Goal: Information Seeking & Learning: Learn about a topic

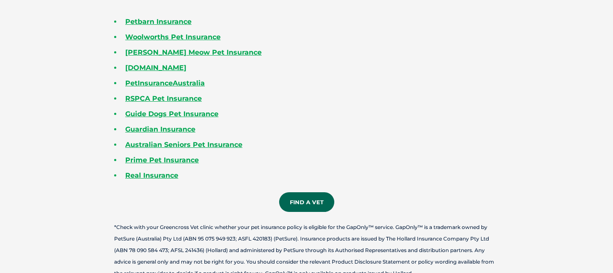
scroll to position [1353, 0]
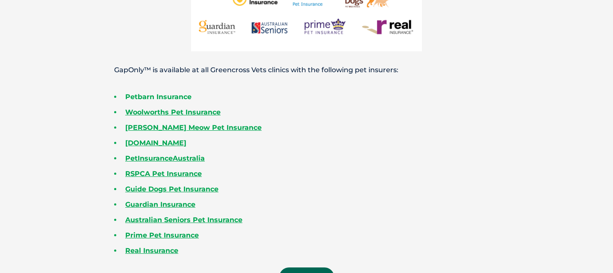
click at [178, 96] on link "Petbarn Insurance" at bounding box center [158, 97] width 66 height 8
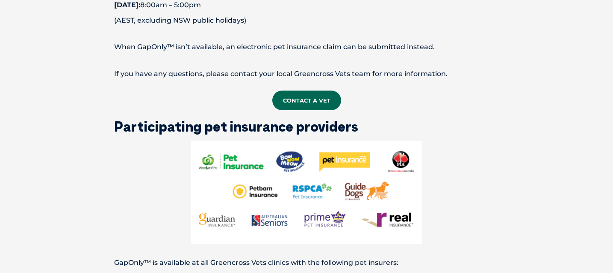
scroll to position [1159, 0]
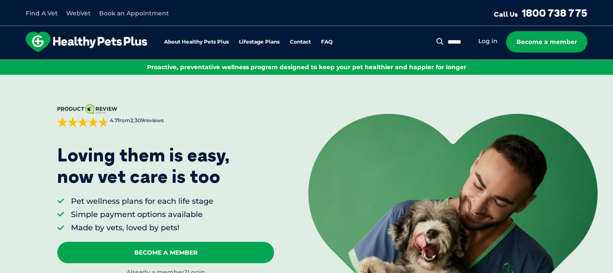
click at [322, 36] on div "About Healthy Pets Plus Lifestage Plans Dog Memberships Puppy Adult Dog Senior …" at bounding box center [185, 42] width 319 height 21
click at [325, 44] on link "FAQ" at bounding box center [327, 42] width 12 height 6
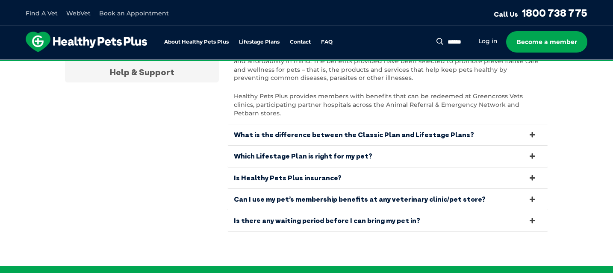
scroll to position [1714, 0]
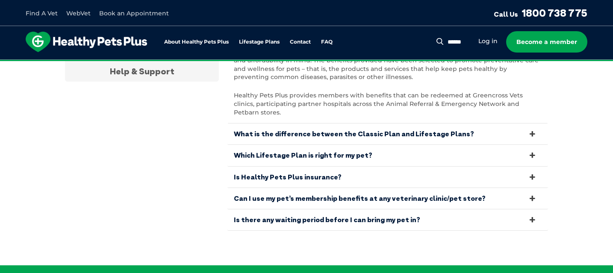
click at [262, 209] on link "Is there any waiting period before I can bring my pet in?" at bounding box center [387, 219] width 320 height 21
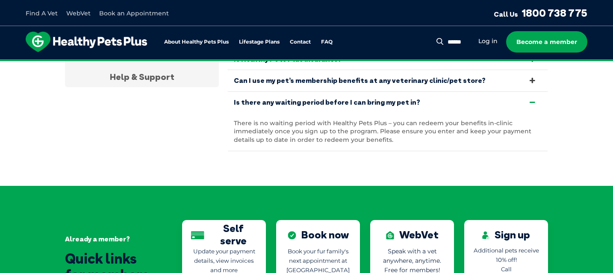
scroll to position [1699, 0]
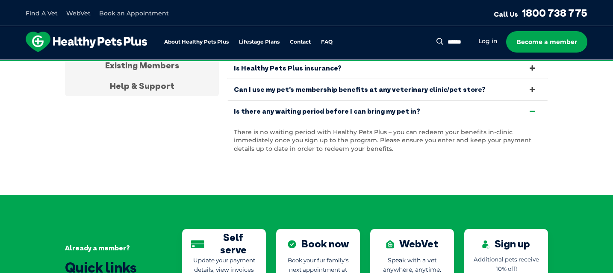
click at [305, 86] on link "Can I use my pet’s membership benefits at any veterinary clinic/pet store?" at bounding box center [387, 89] width 320 height 21
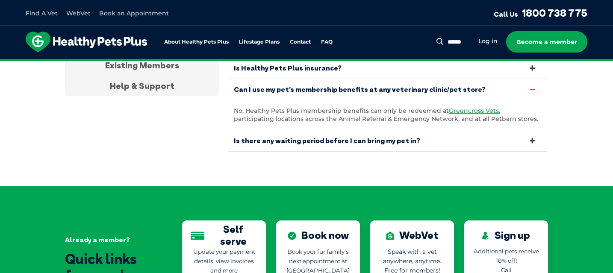
click at [305, 86] on link "Can I use my pet’s membership benefits at any veterinary clinic/pet store?" at bounding box center [387, 89] width 320 height 21
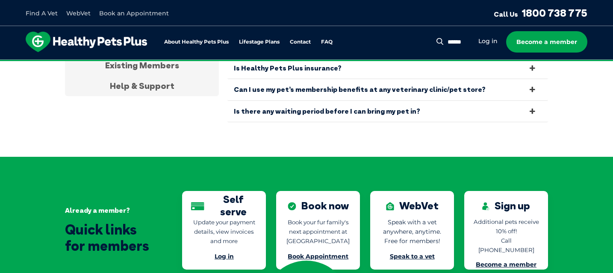
click at [302, 101] on link "Is there any waiting period before I can bring my pet in?" at bounding box center [387, 111] width 320 height 21
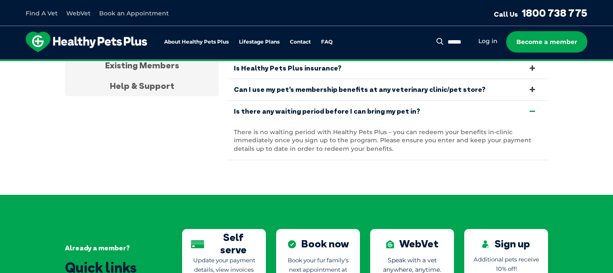
click at [304, 84] on link "Can I use my pet’s membership benefits at any veterinary clinic/pet store?" at bounding box center [387, 89] width 320 height 21
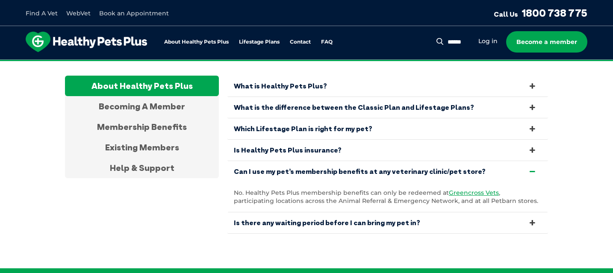
scroll to position [1618, 0]
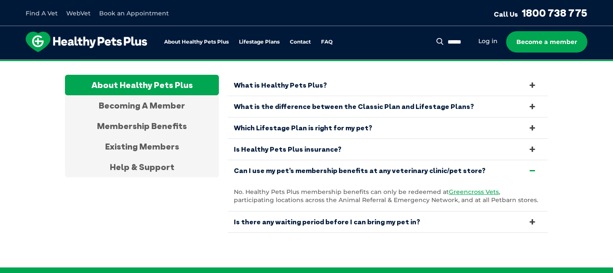
click at [333, 139] on link "Is Healthy Pets Plus insurance?" at bounding box center [387, 149] width 320 height 21
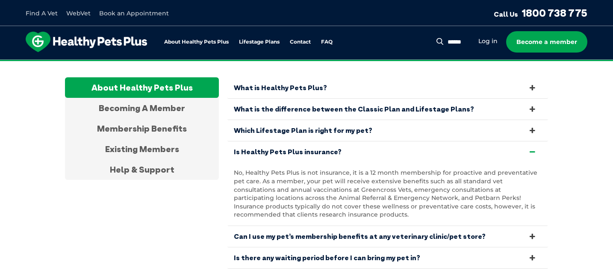
scroll to position [1615, 0]
click at [333, 102] on link "What is the difference between the Classic Plan and Lifestage Plans?" at bounding box center [387, 109] width 320 height 21
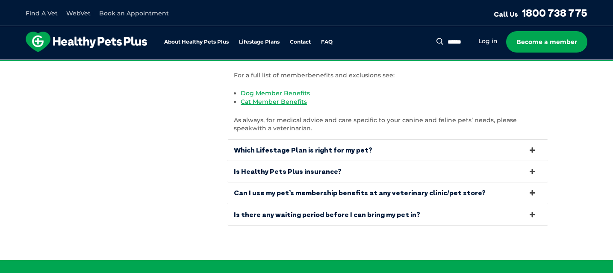
scroll to position [1750, 0]
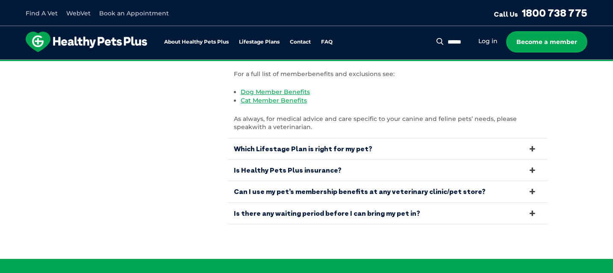
click at [264, 211] on link "Is there any waiting period before I can bring my pet in?" at bounding box center [387, 213] width 320 height 21
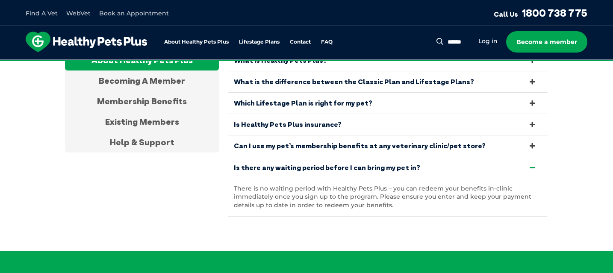
scroll to position [1641, 0]
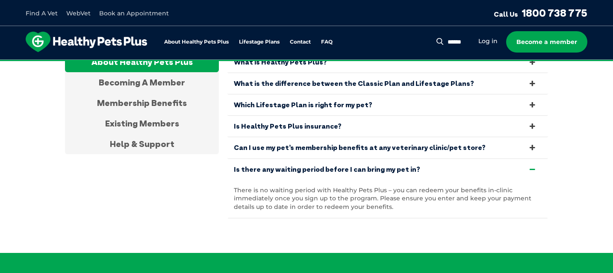
click at [273, 149] on link "Can I use my pet’s membership benefits at any veterinary clinic/pet store?" at bounding box center [387, 147] width 320 height 21
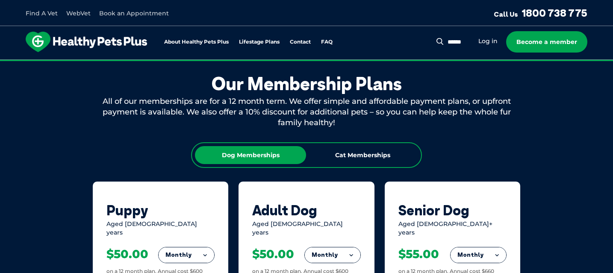
scroll to position [25, 0]
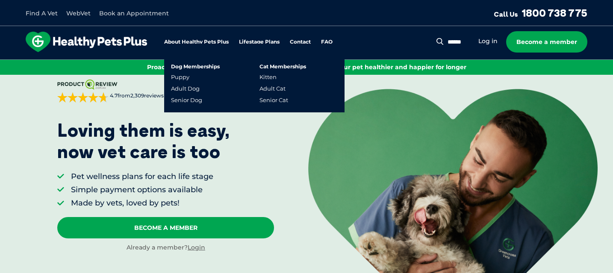
click at [251, 42] on link "Lifestage Plans" at bounding box center [259, 42] width 41 height 6
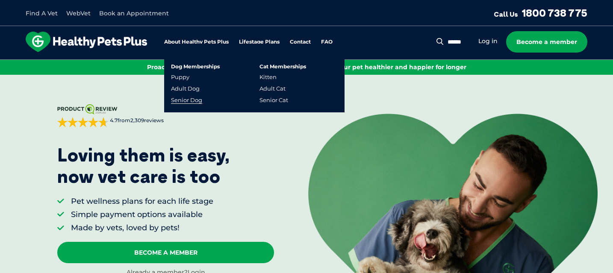
click at [198, 101] on link "Senior Dog" at bounding box center [186, 100] width 31 height 7
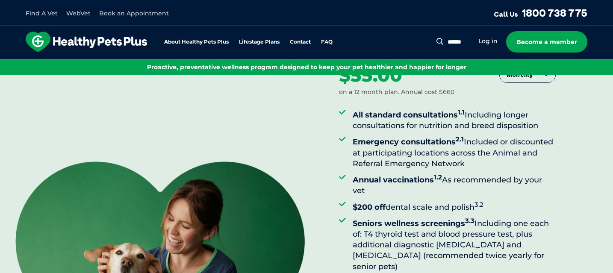
scroll to position [61, 0]
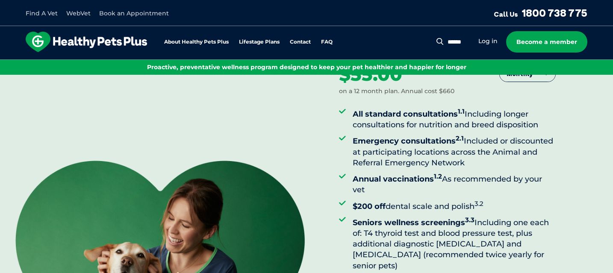
click at [432, 164] on li "Emergency consultations 2.1 Included or discounted at participating locations a…" at bounding box center [453, 150] width 203 height 35
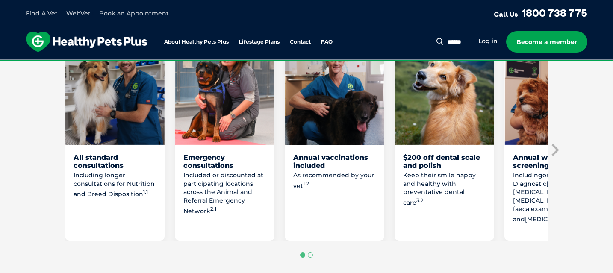
scroll to position [528, 0]
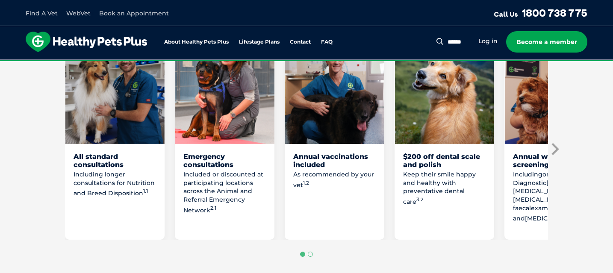
click at [556, 143] on icon "Next slide" at bounding box center [554, 149] width 7 height 12
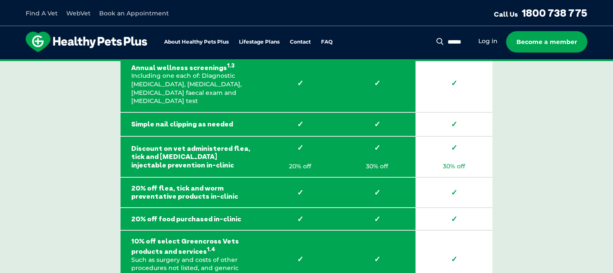
scroll to position [1543, 0]
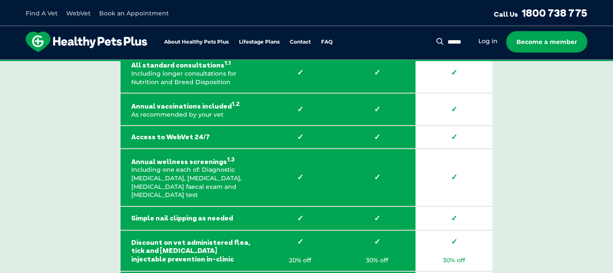
click at [90, 36] on img at bounding box center [86, 42] width 121 height 21
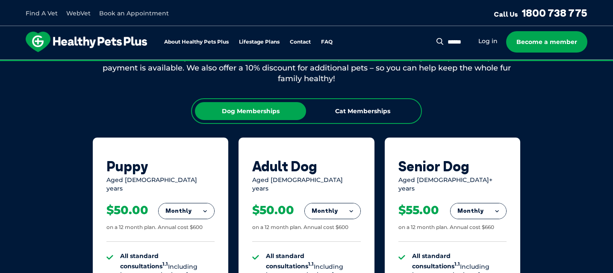
scroll to position [505, 0]
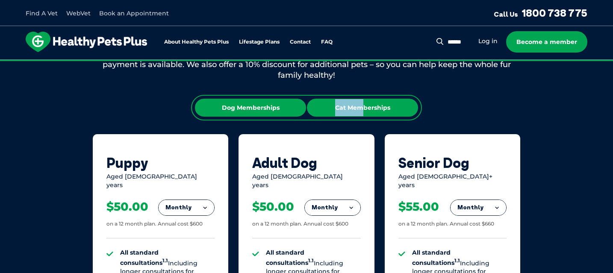
drag, startPoint x: 361, startPoint y: 96, endPoint x: 361, endPoint y: 104, distance: 8.5
click at [361, 104] on div "Dog Memberships Cat Memberships" at bounding box center [306, 108] width 231 height 26
click at [361, 104] on div "Cat Memberships" at bounding box center [362, 108] width 111 height 18
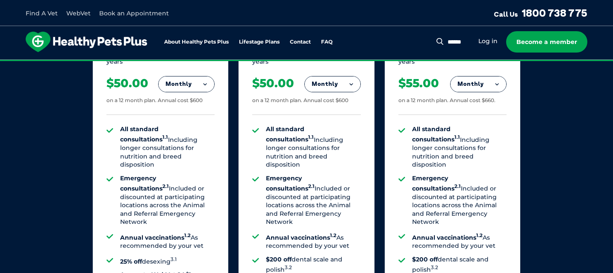
scroll to position [636, 0]
